Goal: Task Accomplishment & Management: Use online tool/utility

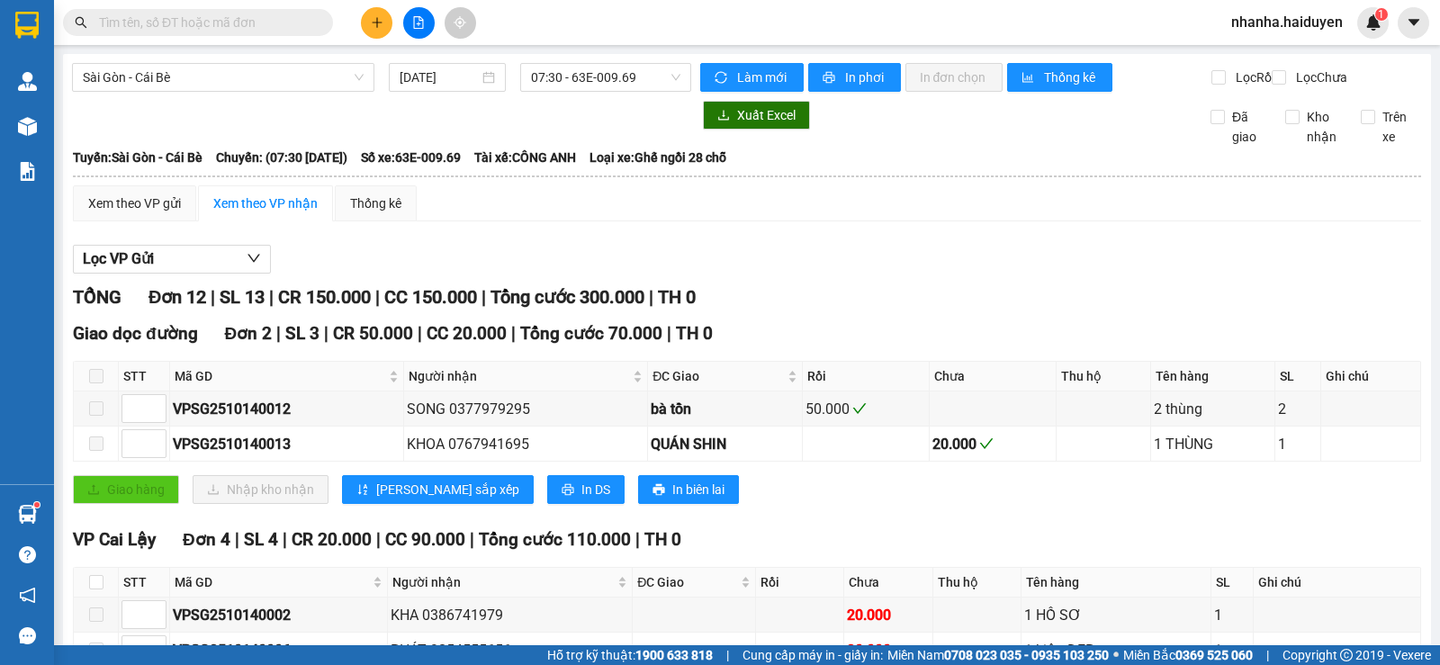
scroll to position [90, 0]
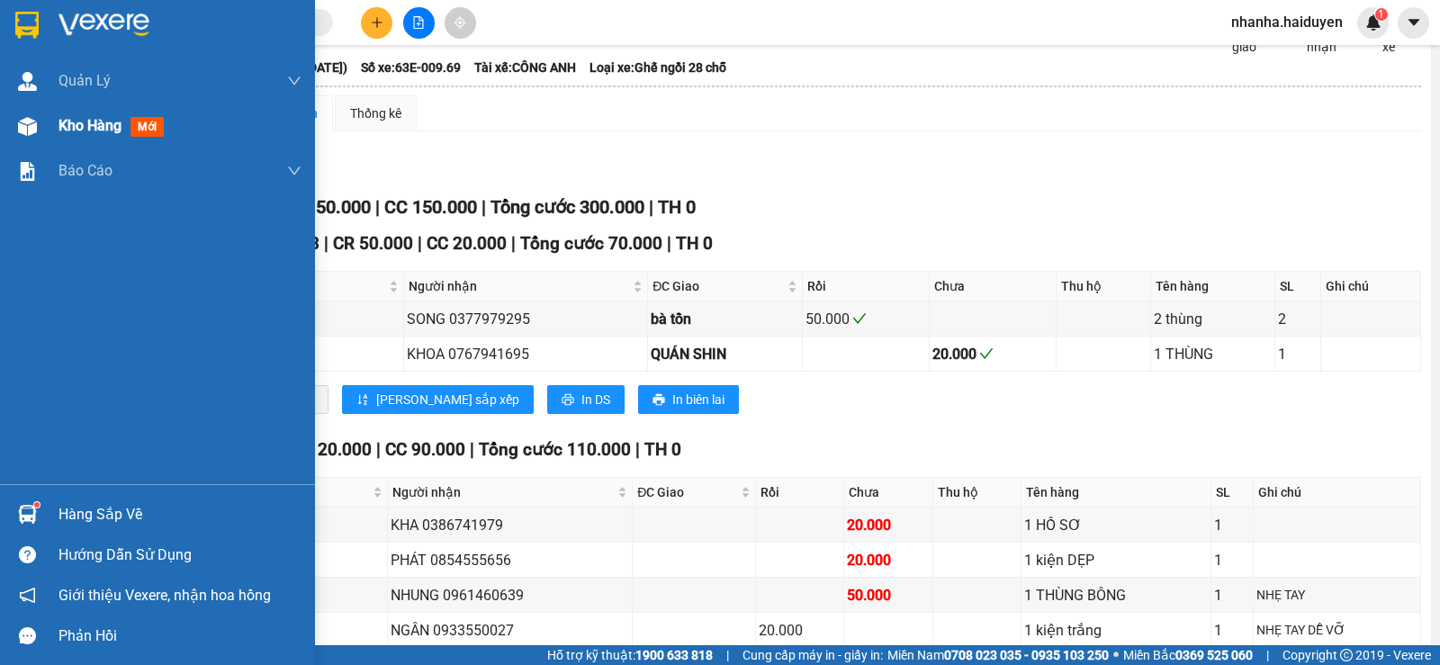
click at [32, 132] on img at bounding box center [27, 126] width 19 height 19
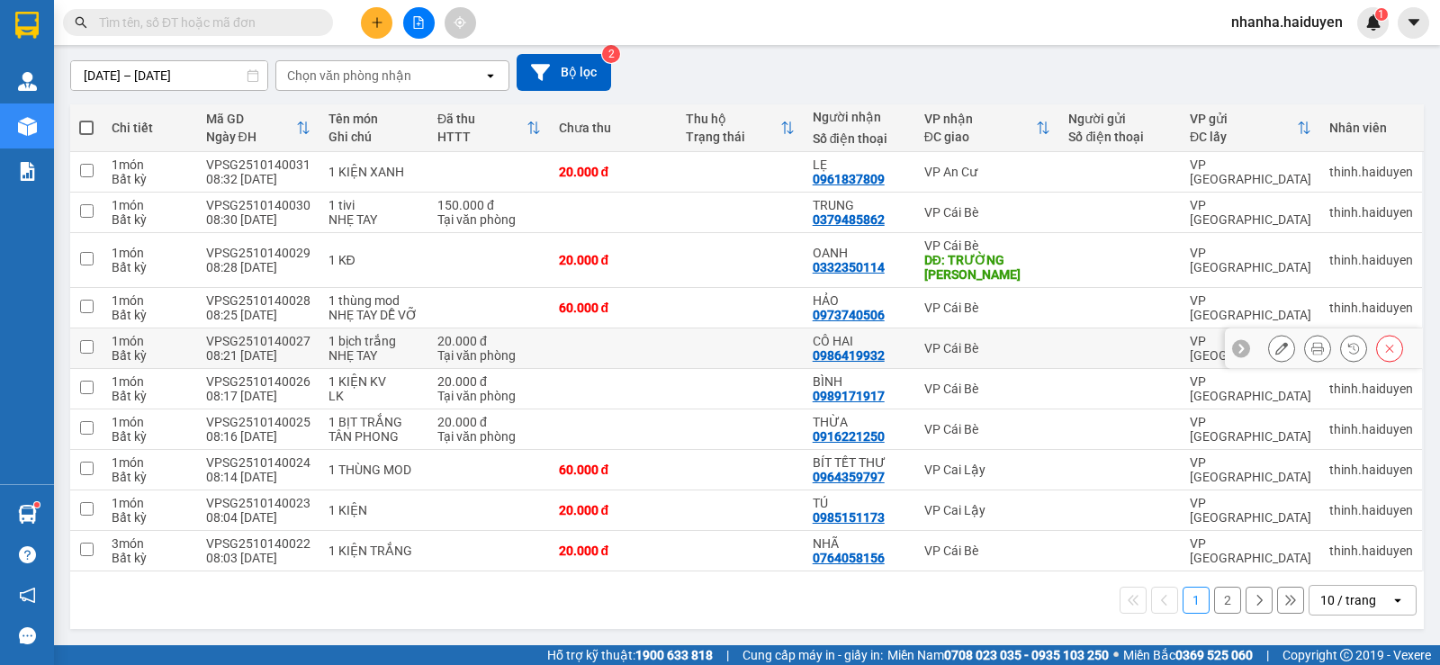
scroll to position [149, 0]
click at [1336, 601] on div "10 / trang" at bounding box center [1349, 600] width 56 height 18
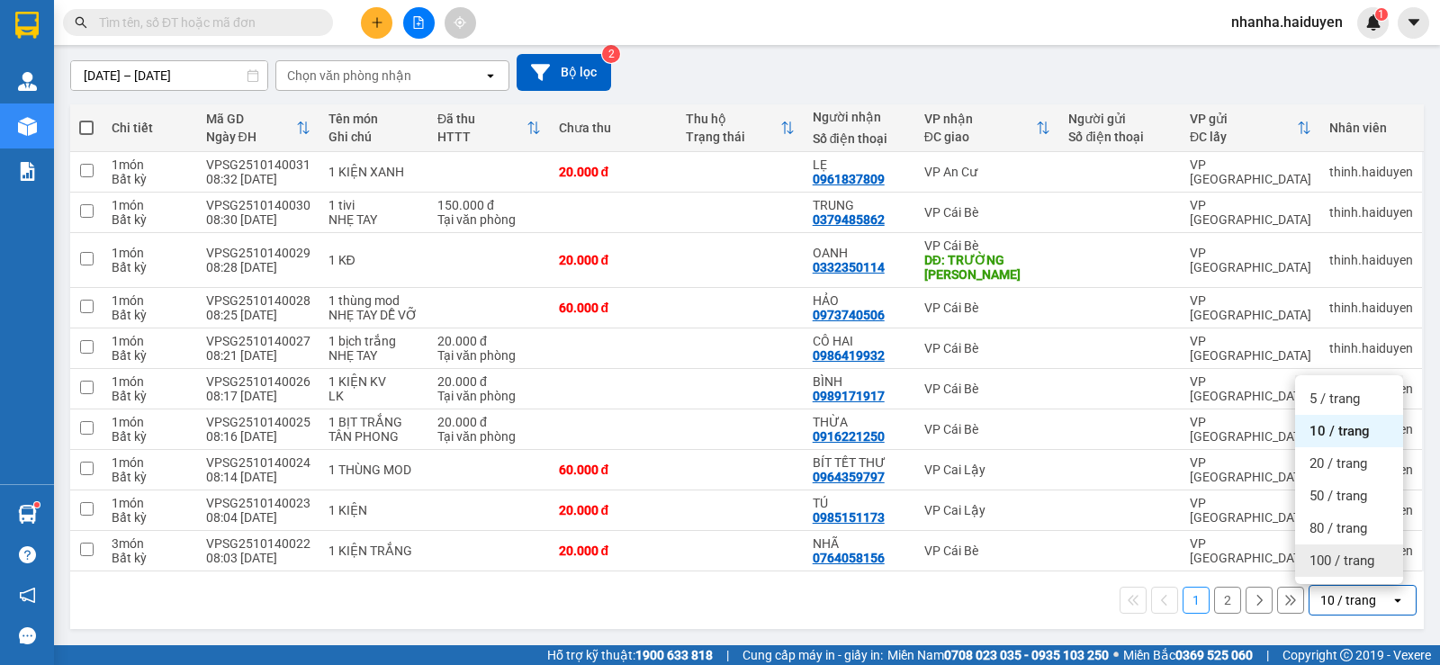
click at [1326, 557] on span "100 / trang" at bounding box center [1342, 561] width 65 height 18
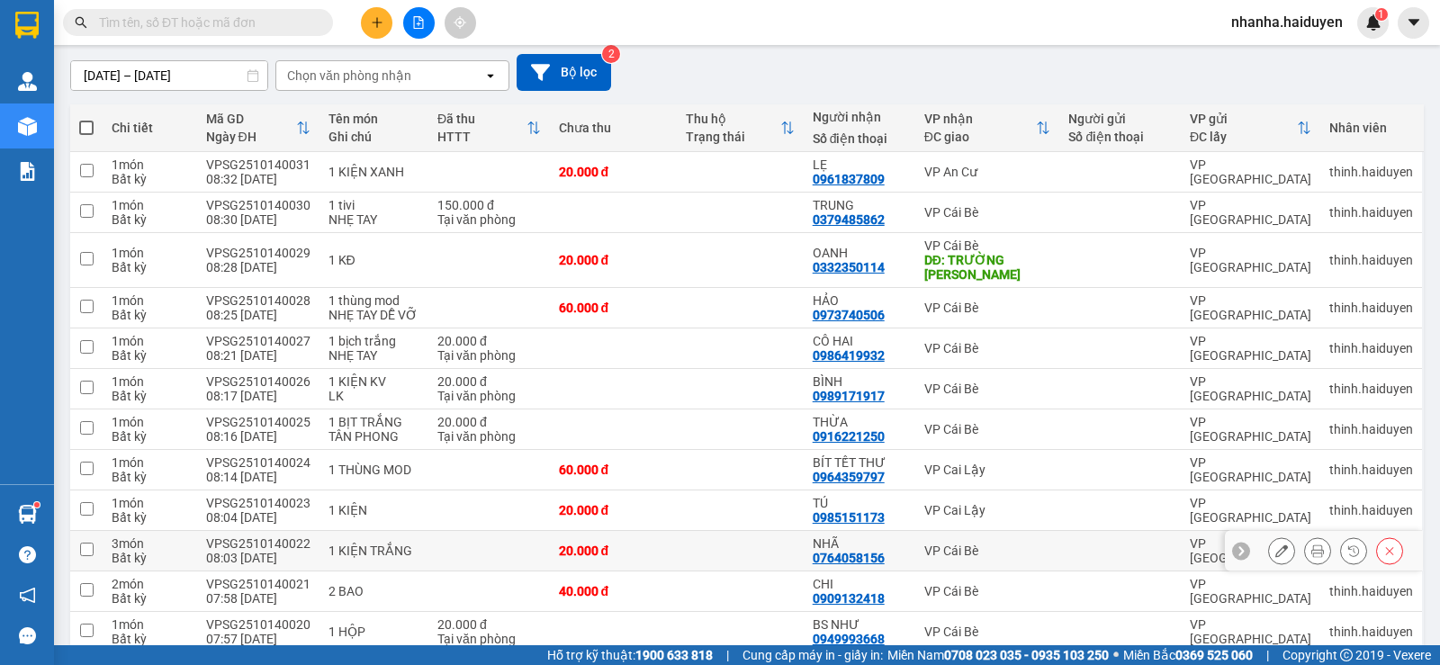
scroll to position [352, 0]
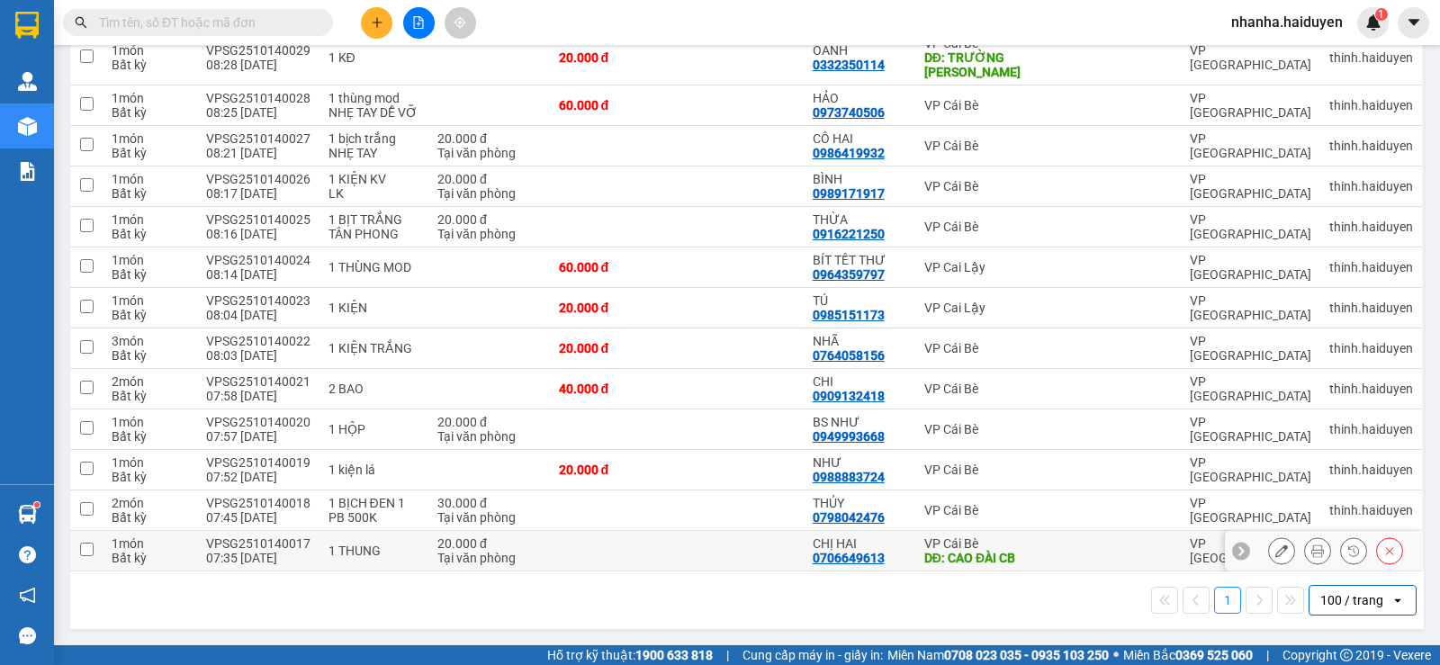
click at [747, 536] on td at bounding box center [740, 551] width 127 height 41
checkbox input "true"
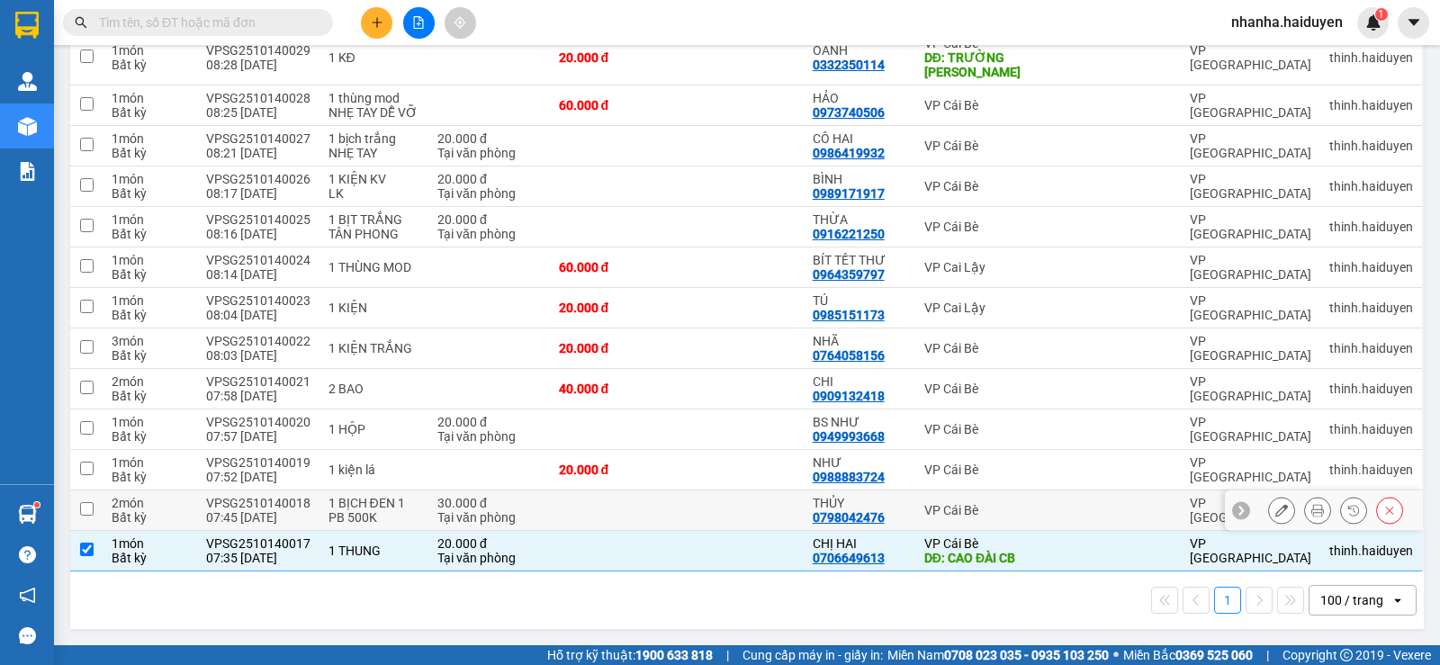
scroll to position [0, 0]
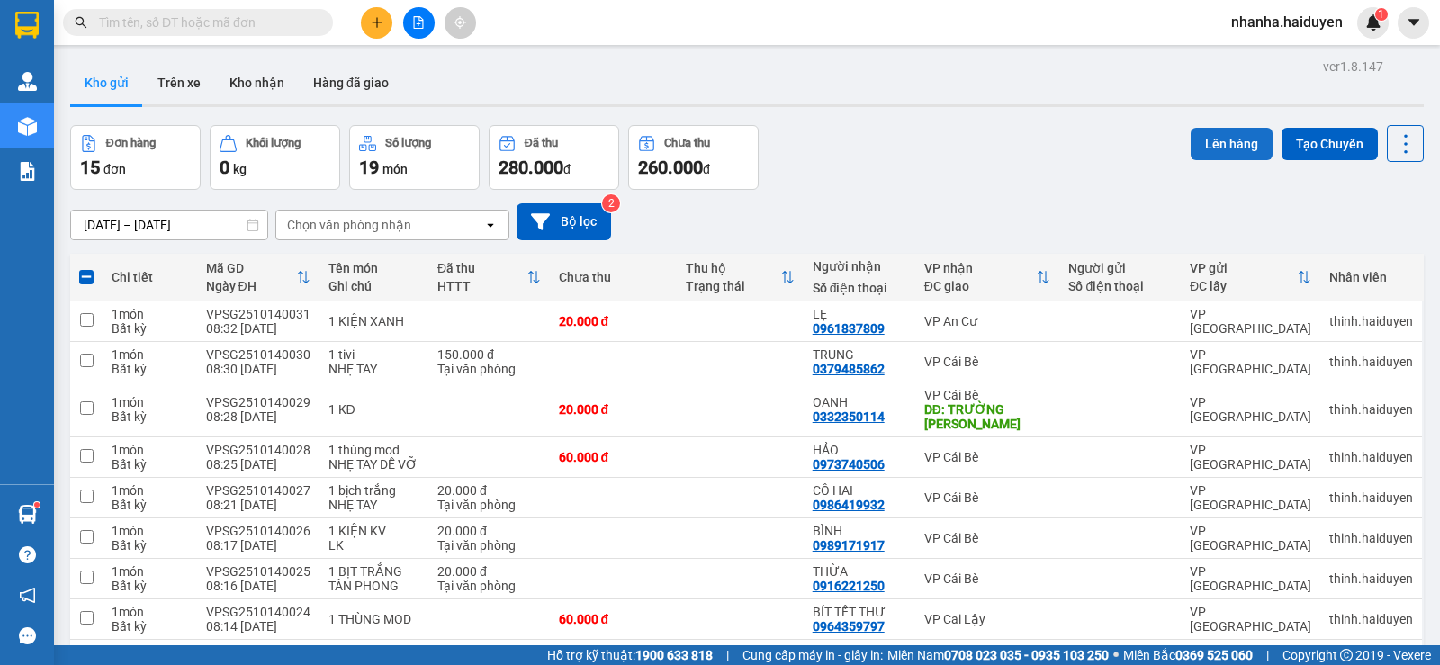
click at [1204, 136] on button "Lên hàng" at bounding box center [1232, 144] width 82 height 32
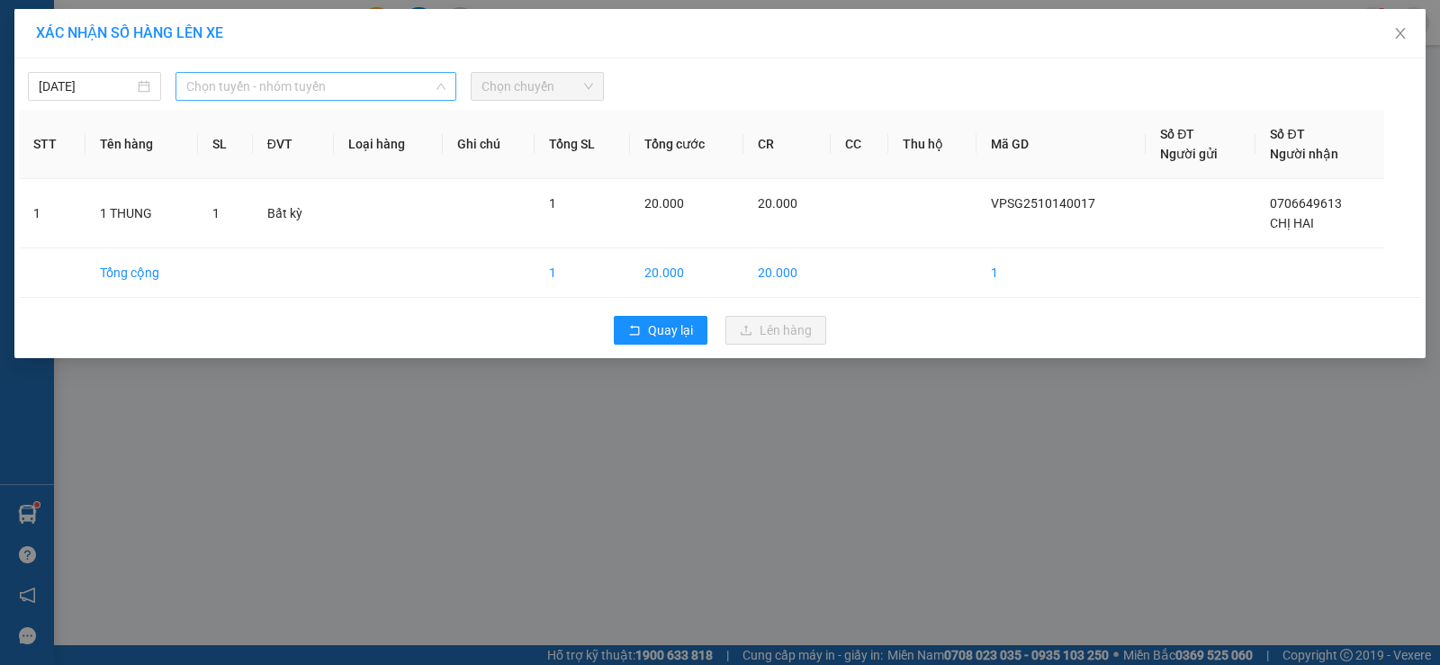
drag, startPoint x: 291, startPoint y: 86, endPoint x: 320, endPoint y: 133, distance: 55.0
click at [291, 88] on span "Chọn tuyến - nhóm tuyến" at bounding box center [315, 86] width 259 height 27
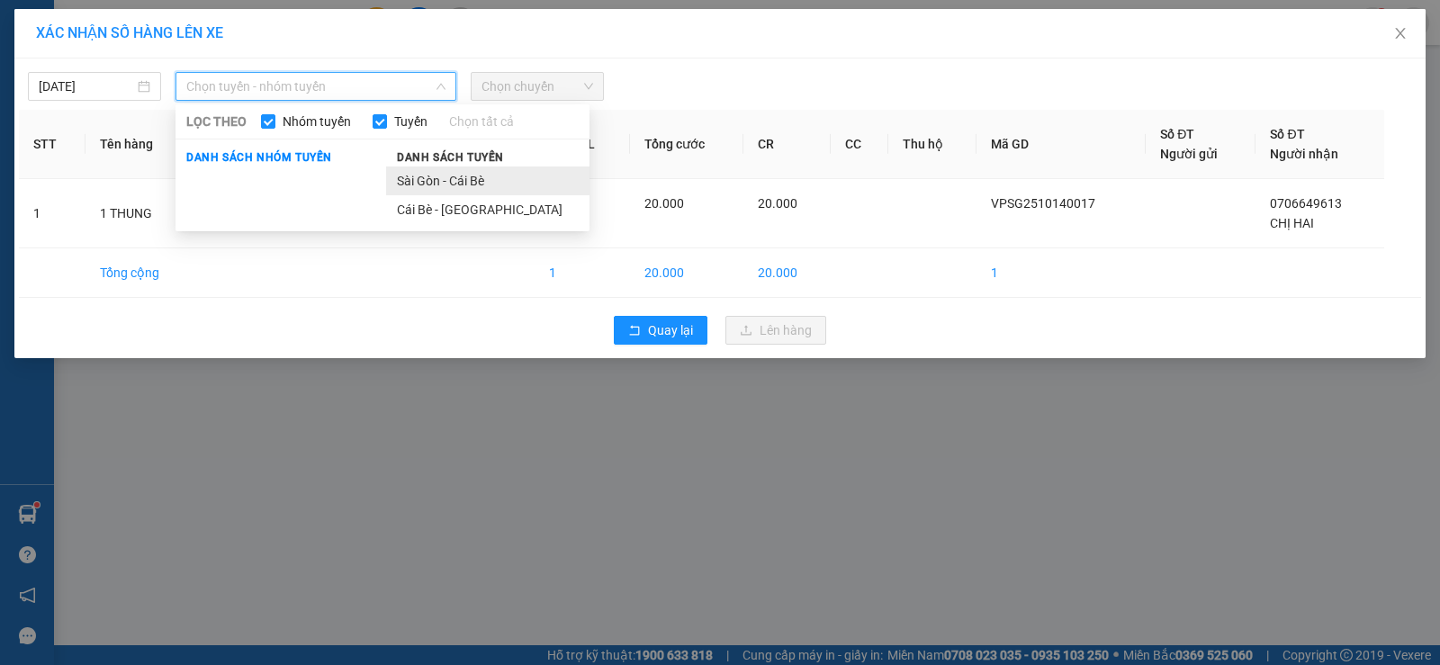
click at [451, 186] on li "Sài Gòn - Cái Bè" at bounding box center [487, 181] width 203 height 29
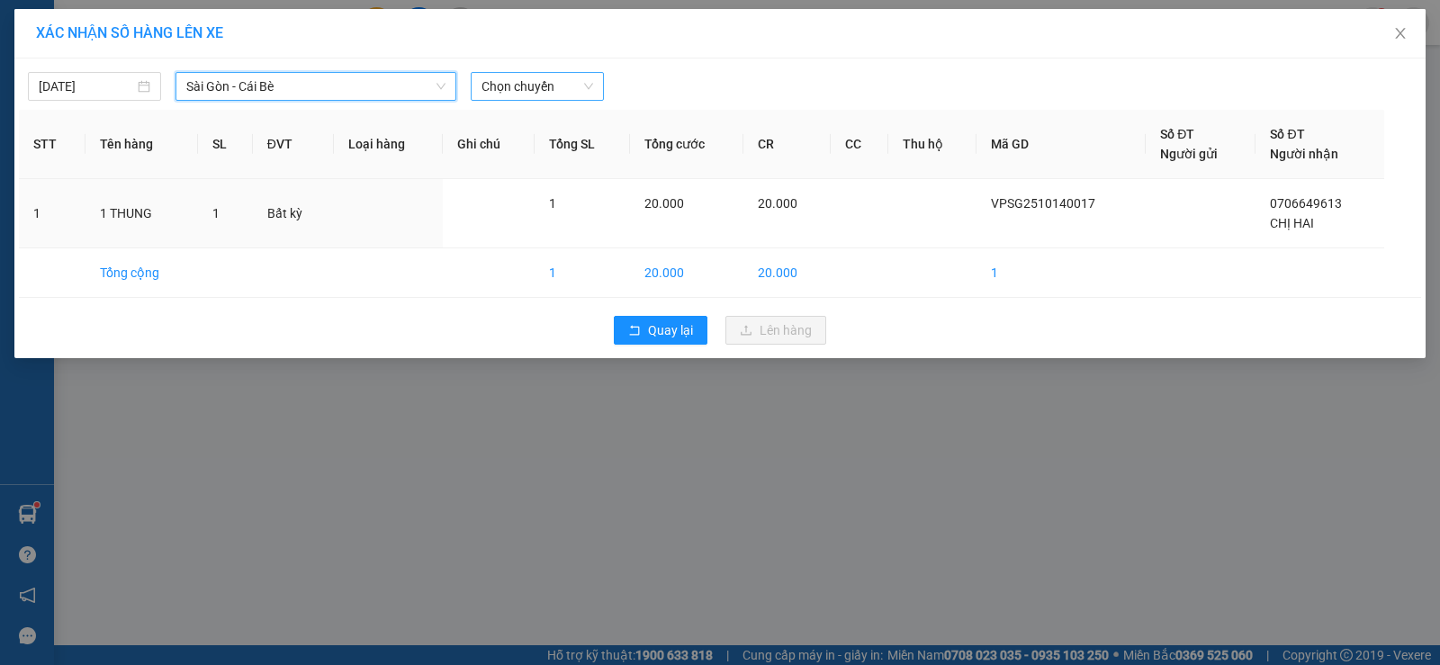
click at [516, 84] on span "Chọn chuyến" at bounding box center [538, 86] width 112 height 27
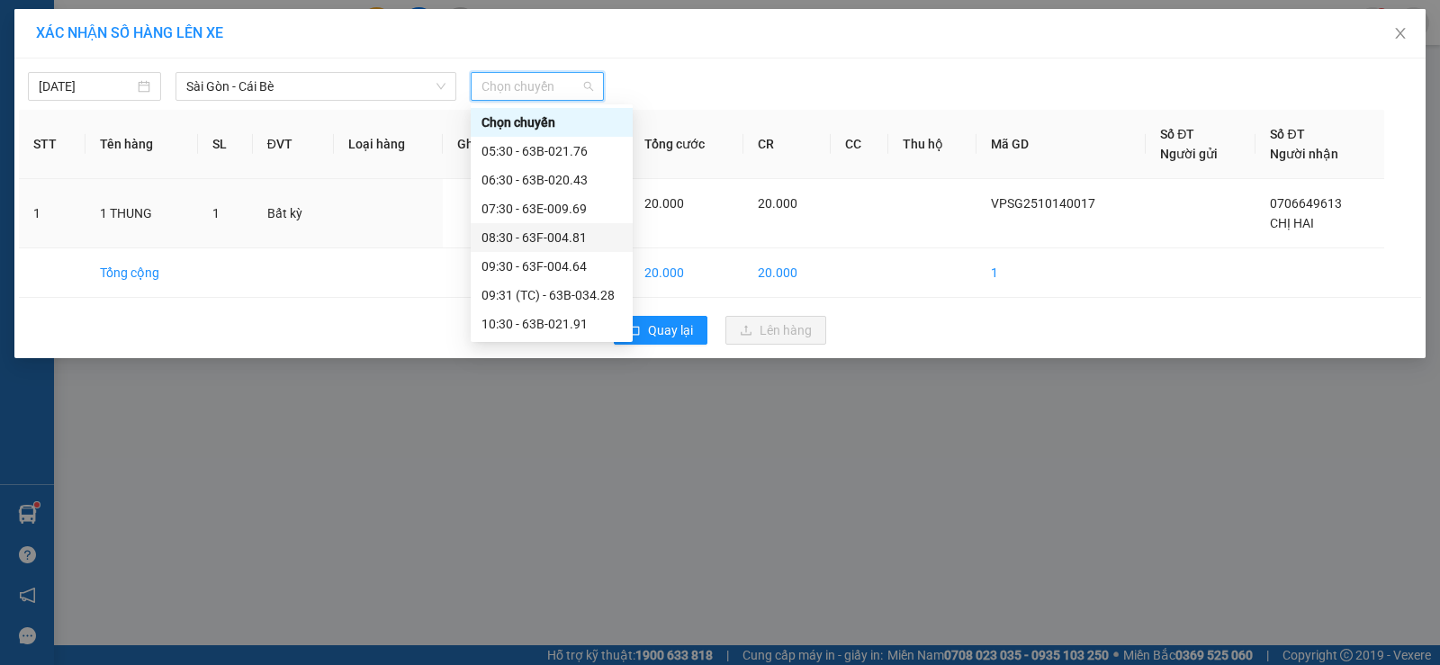
click at [540, 234] on div "08:30 - 63F-004.81" at bounding box center [552, 238] width 140 height 20
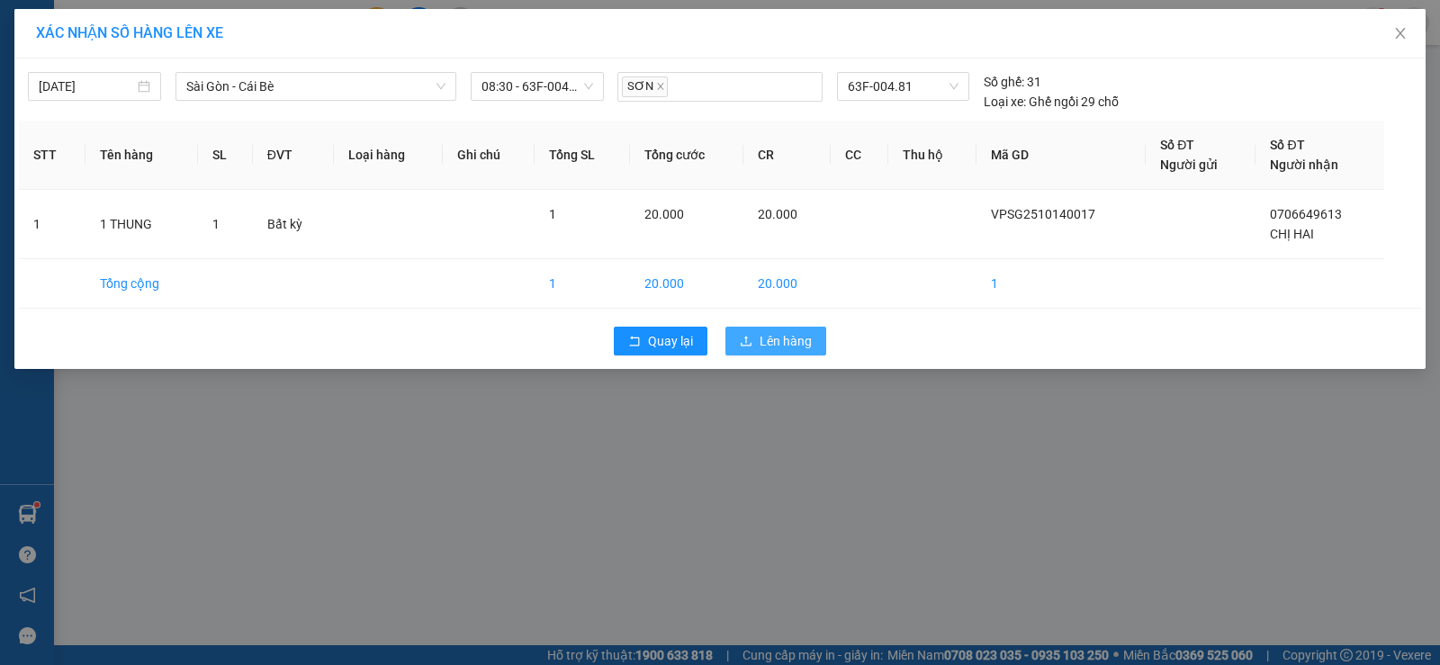
click at [758, 338] on button "Lên hàng" at bounding box center [776, 341] width 101 height 29
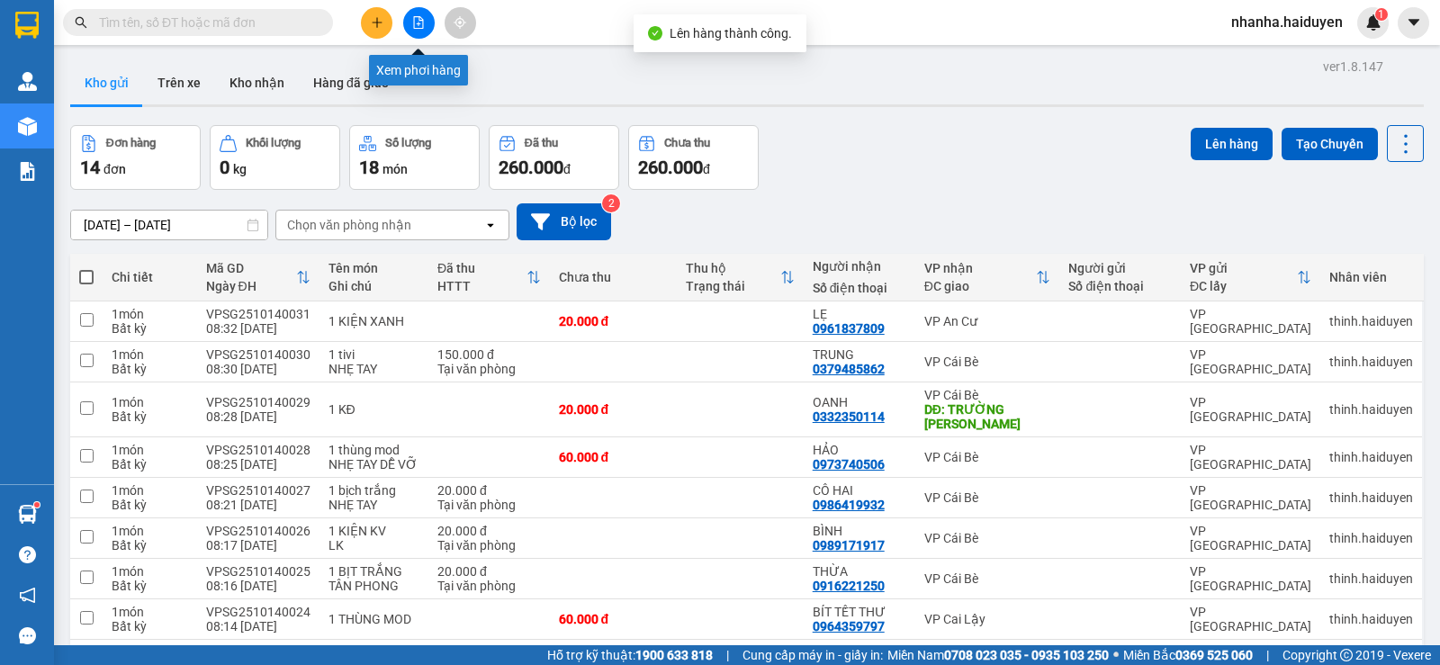
click at [415, 33] on button at bounding box center [419, 23] width 32 height 32
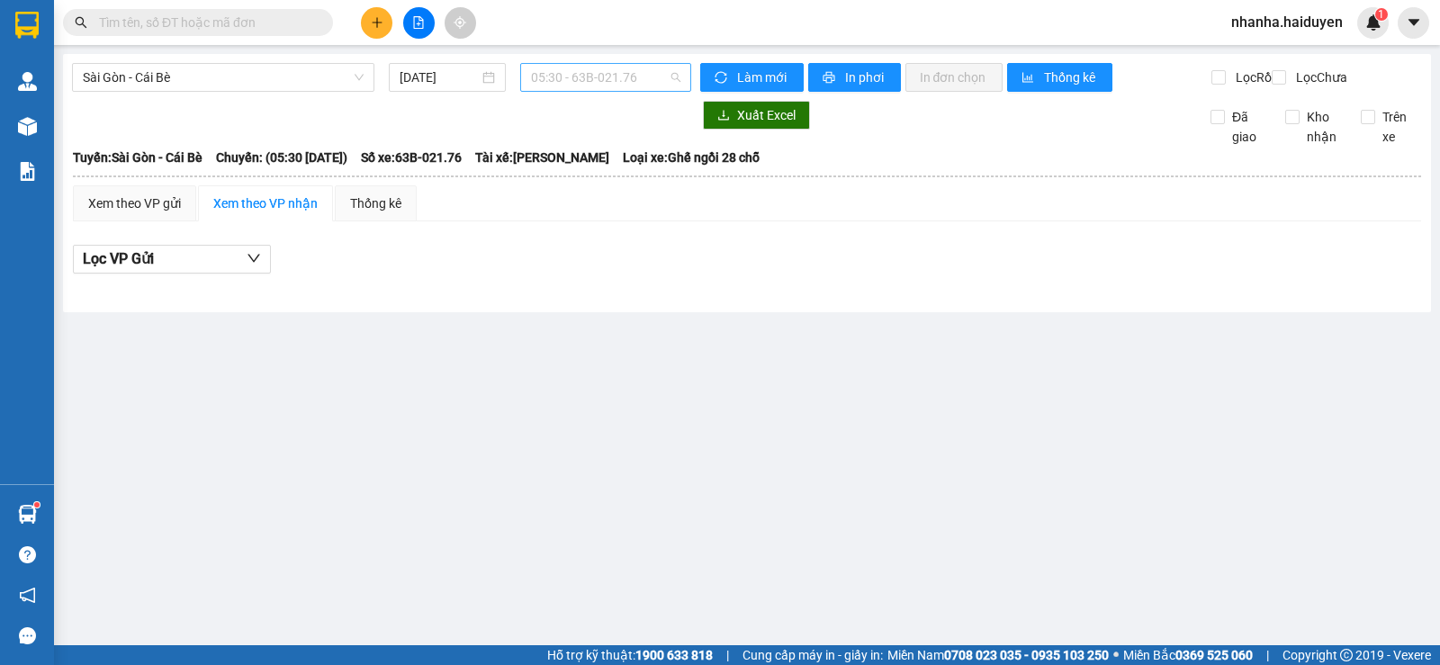
click at [608, 79] on span "05:30 - 63B-021.76" at bounding box center [605, 77] width 149 height 27
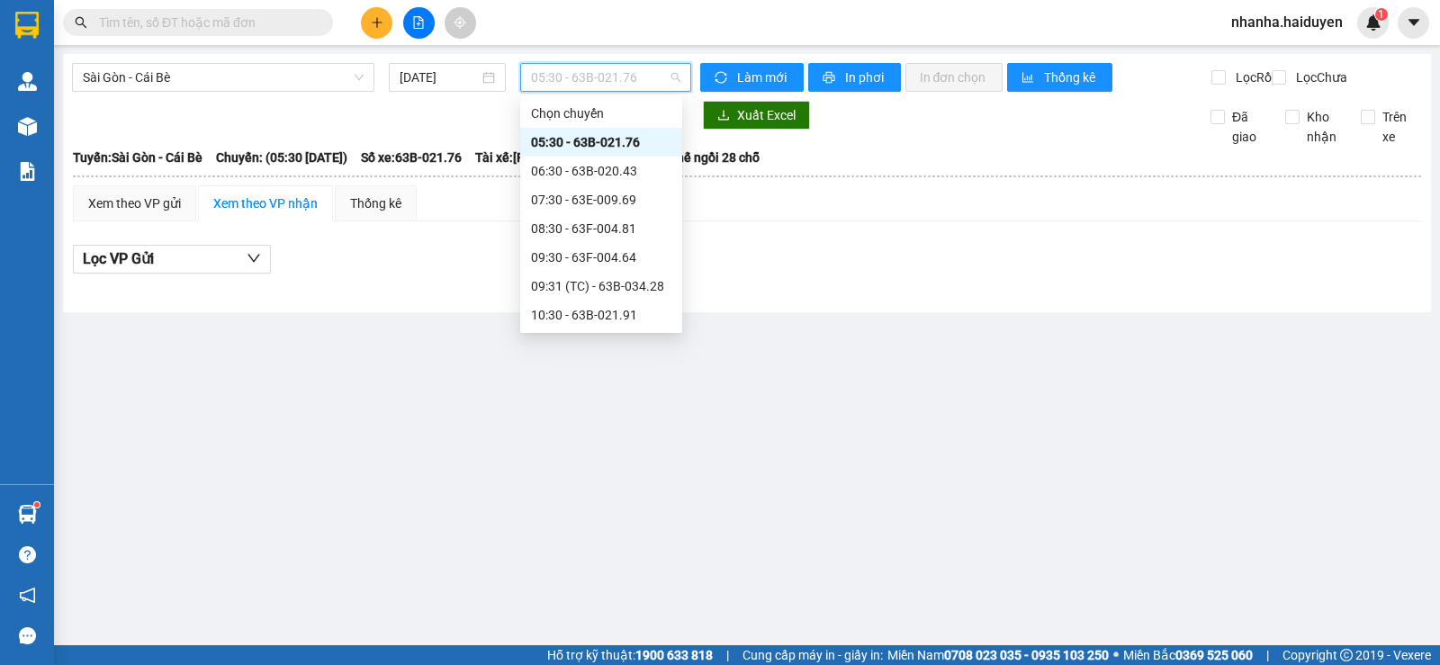
scroll to position [90, 0]
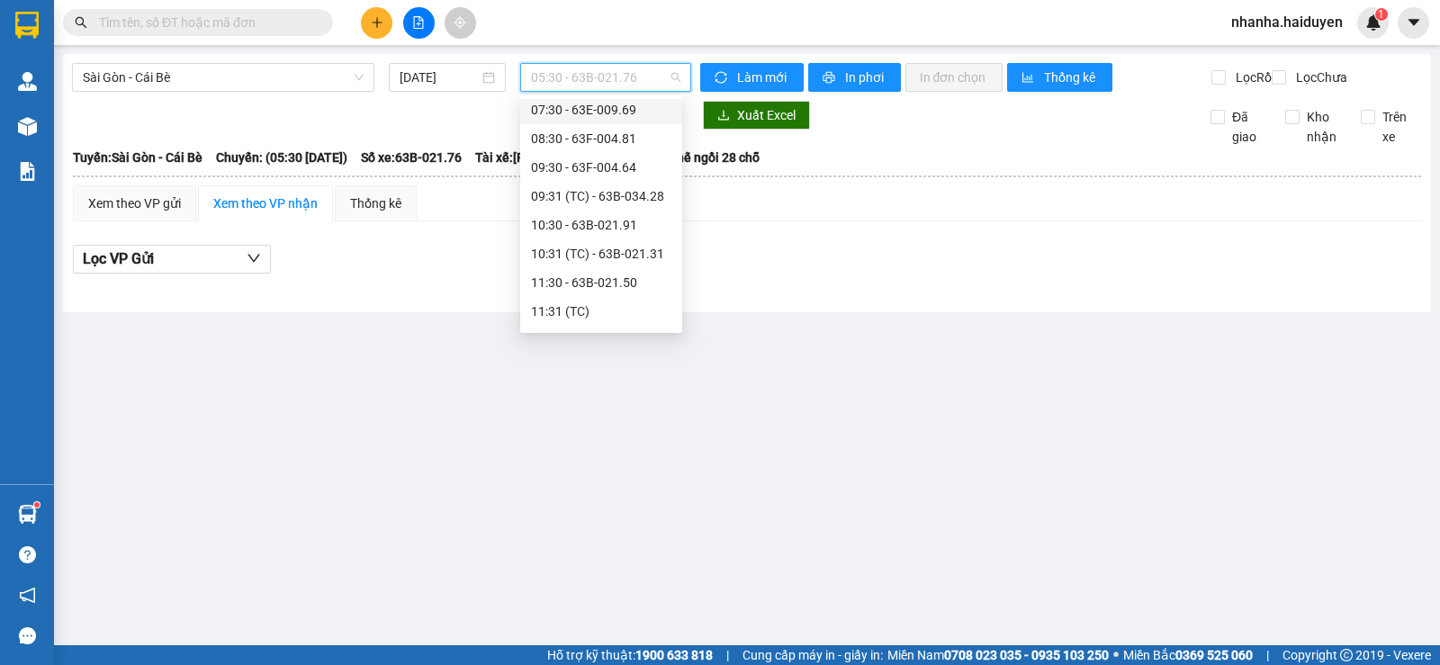
click at [627, 117] on div "07:30 - 63E-009.69" at bounding box center [601, 110] width 140 height 20
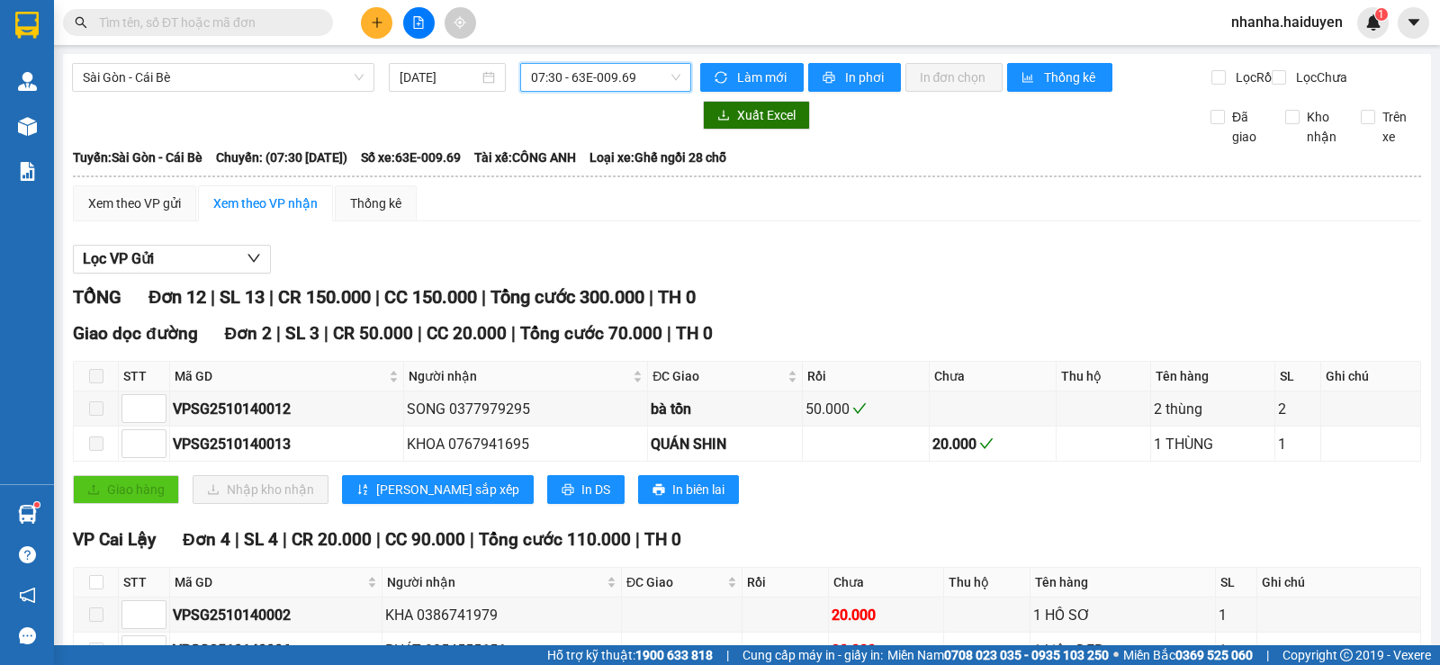
click at [622, 80] on span "07:30 - 63E-009.69" at bounding box center [605, 77] width 149 height 27
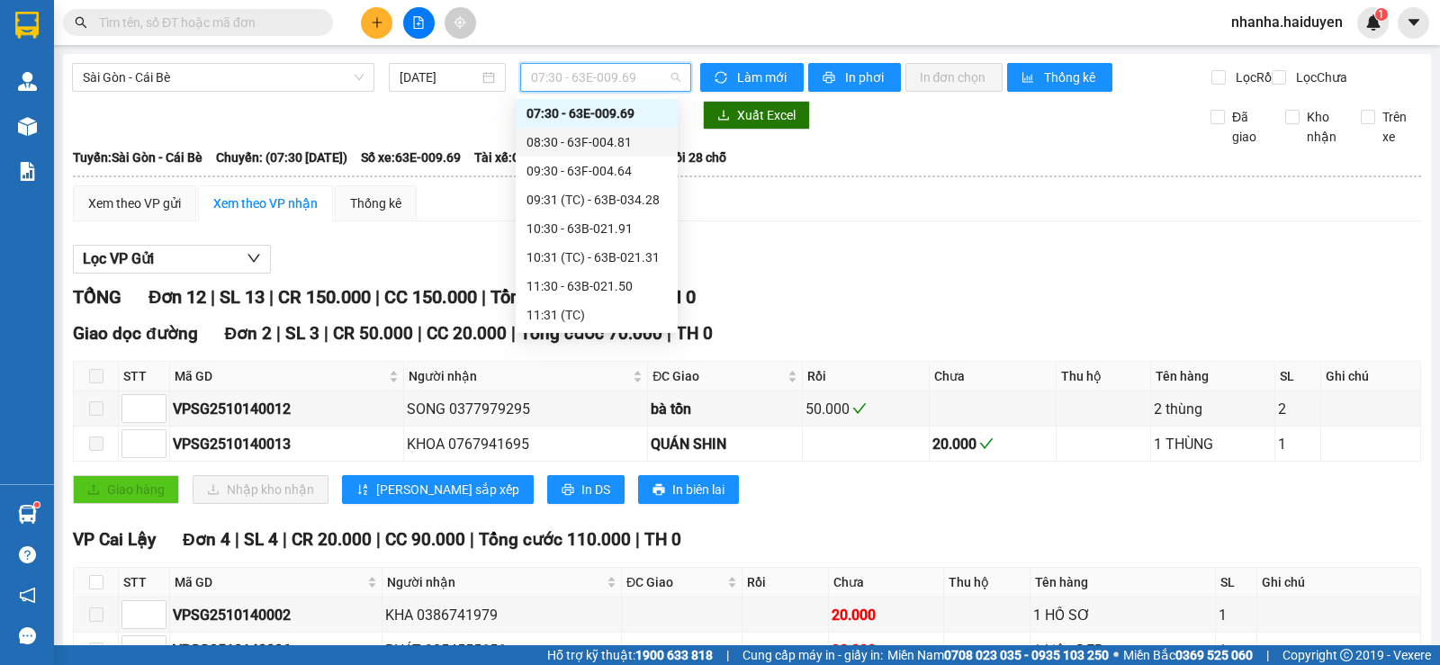
click at [615, 149] on div "08:30 - 63F-004.81" at bounding box center [597, 142] width 140 height 20
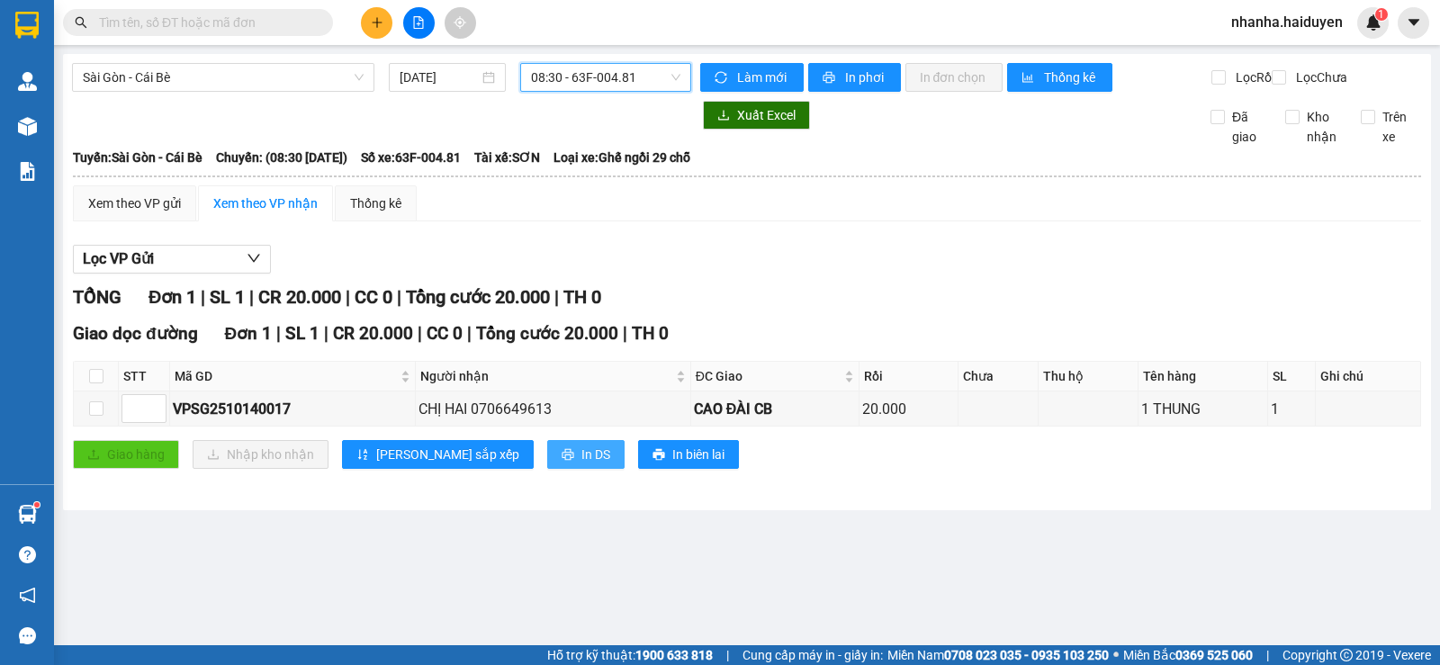
click at [582, 463] on span "In DS" at bounding box center [596, 455] width 29 height 20
click at [94, 383] on input "checkbox" at bounding box center [96, 376] width 14 height 14
checkbox input "true"
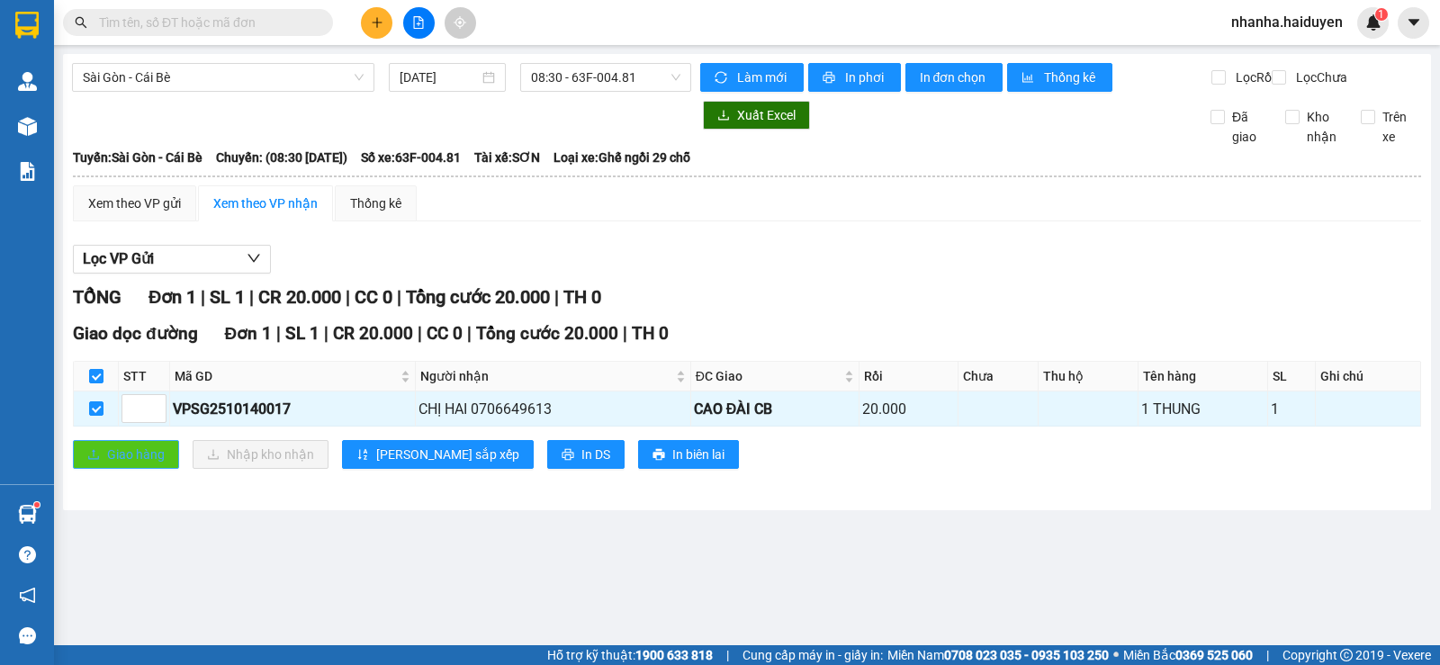
click at [161, 464] on button "Giao hàng" at bounding box center [126, 454] width 106 height 29
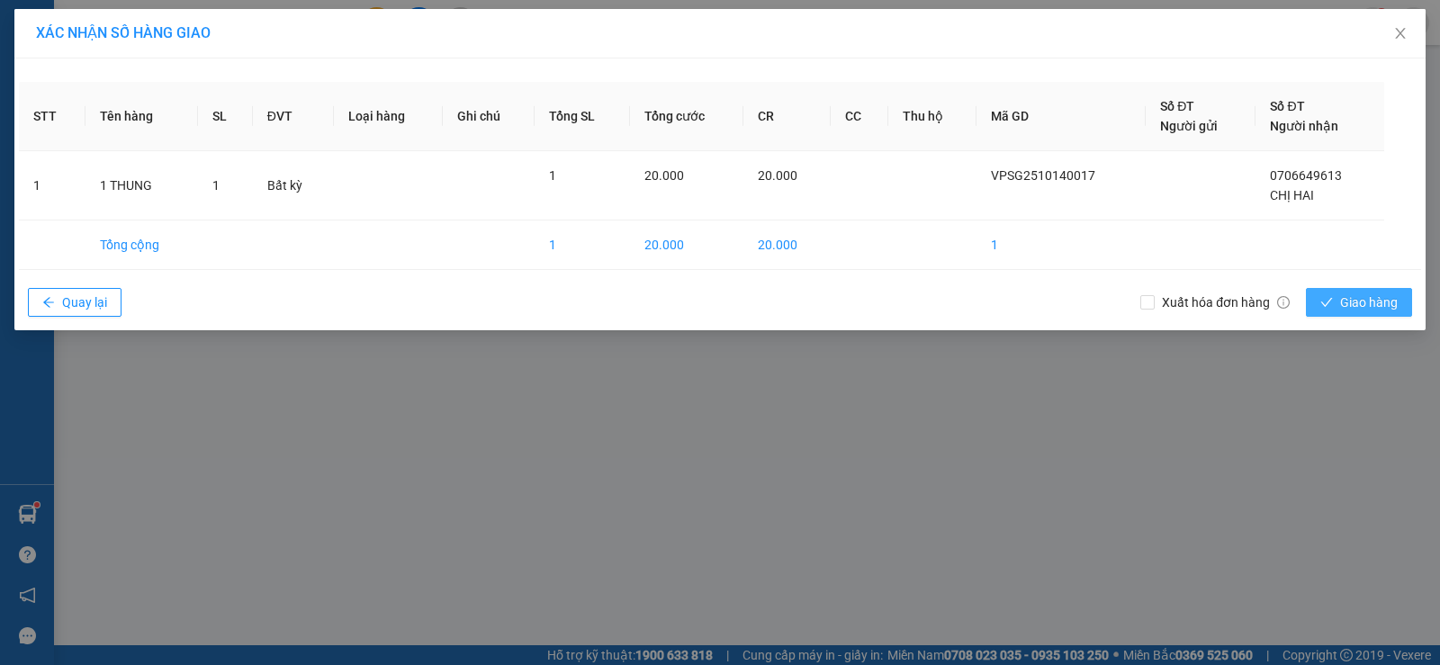
drag, startPoint x: 1345, startPoint y: 297, endPoint x: 1341, endPoint y: 309, distance: 12.2
click at [1345, 305] on span "Giao hàng" at bounding box center [1369, 303] width 58 height 20
